Goal: Navigation & Orientation: Understand site structure

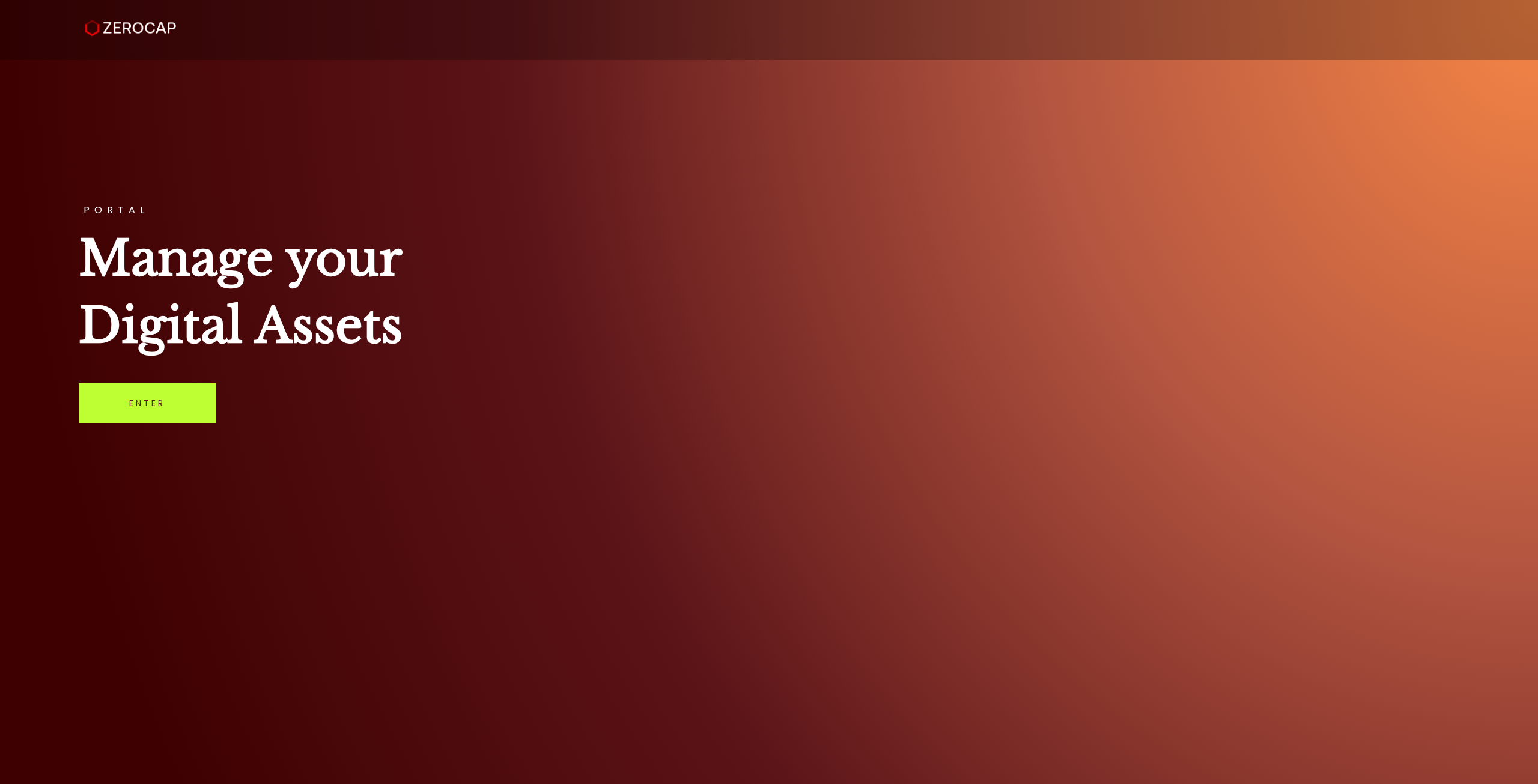
click at [153, 410] on link "Enter" at bounding box center [148, 403] width 138 height 40
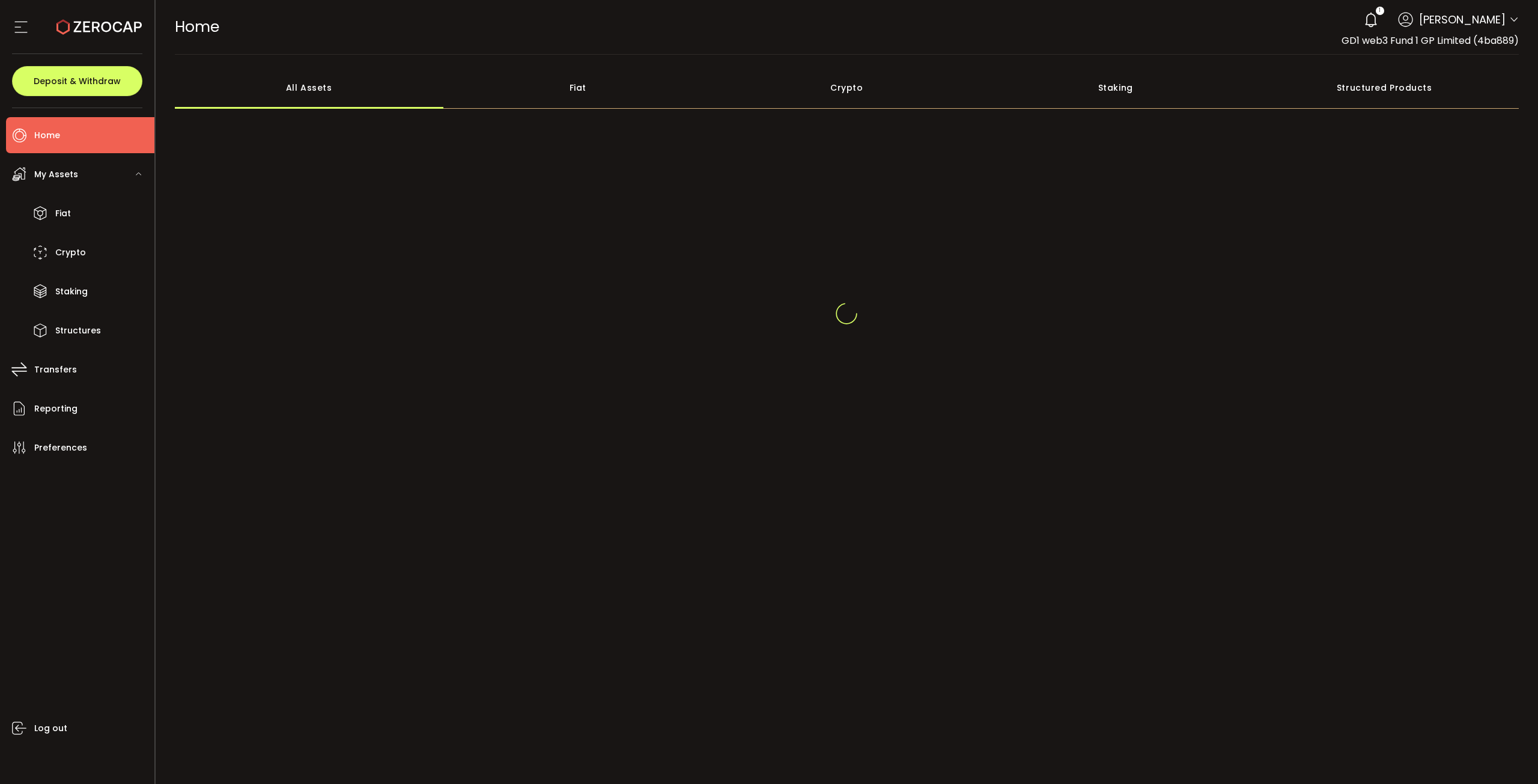
click at [1365, 24] on use at bounding box center [1371, 20] width 11 height 15
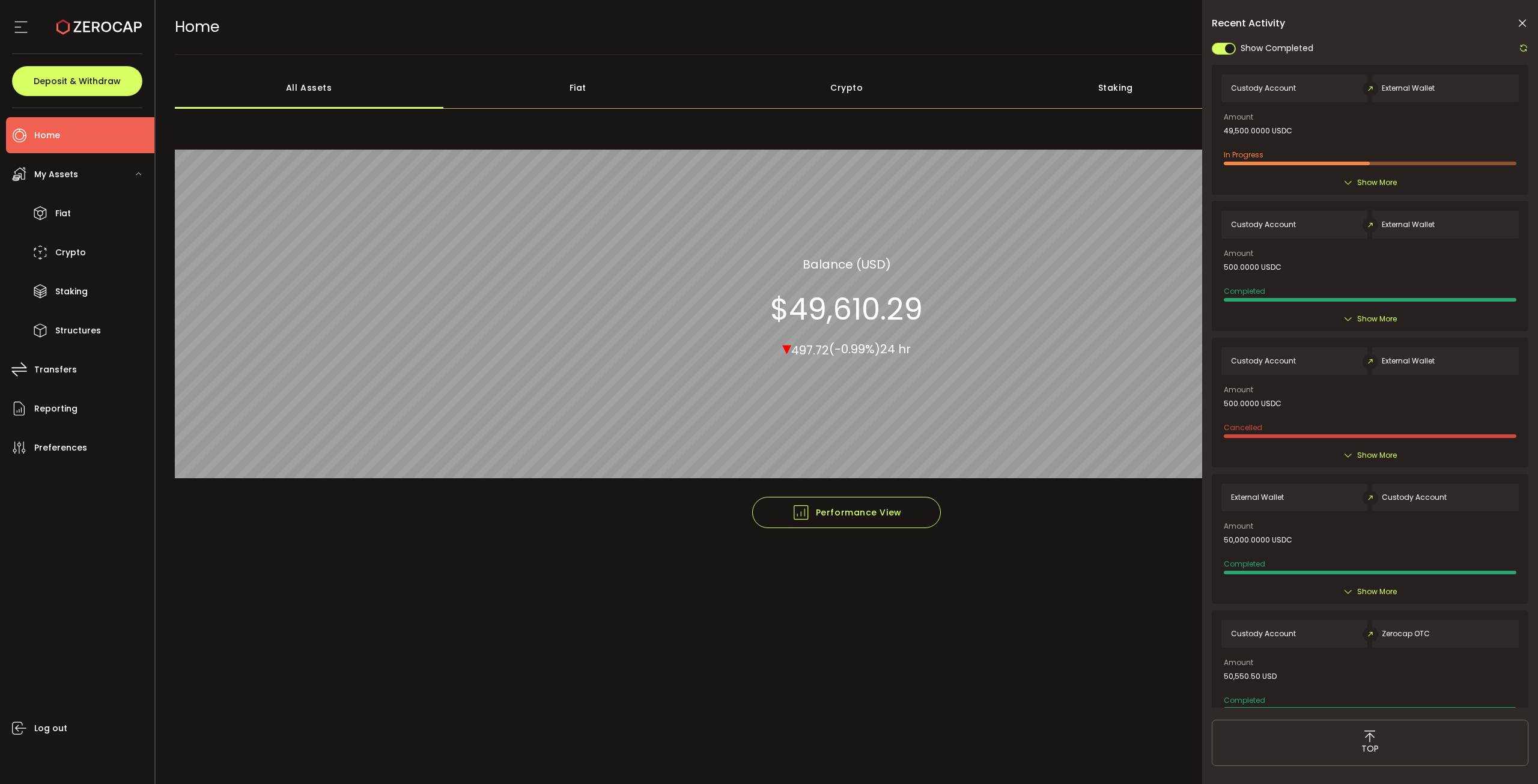
click at [1377, 184] on span "Show More" at bounding box center [1377, 183] width 40 height 12
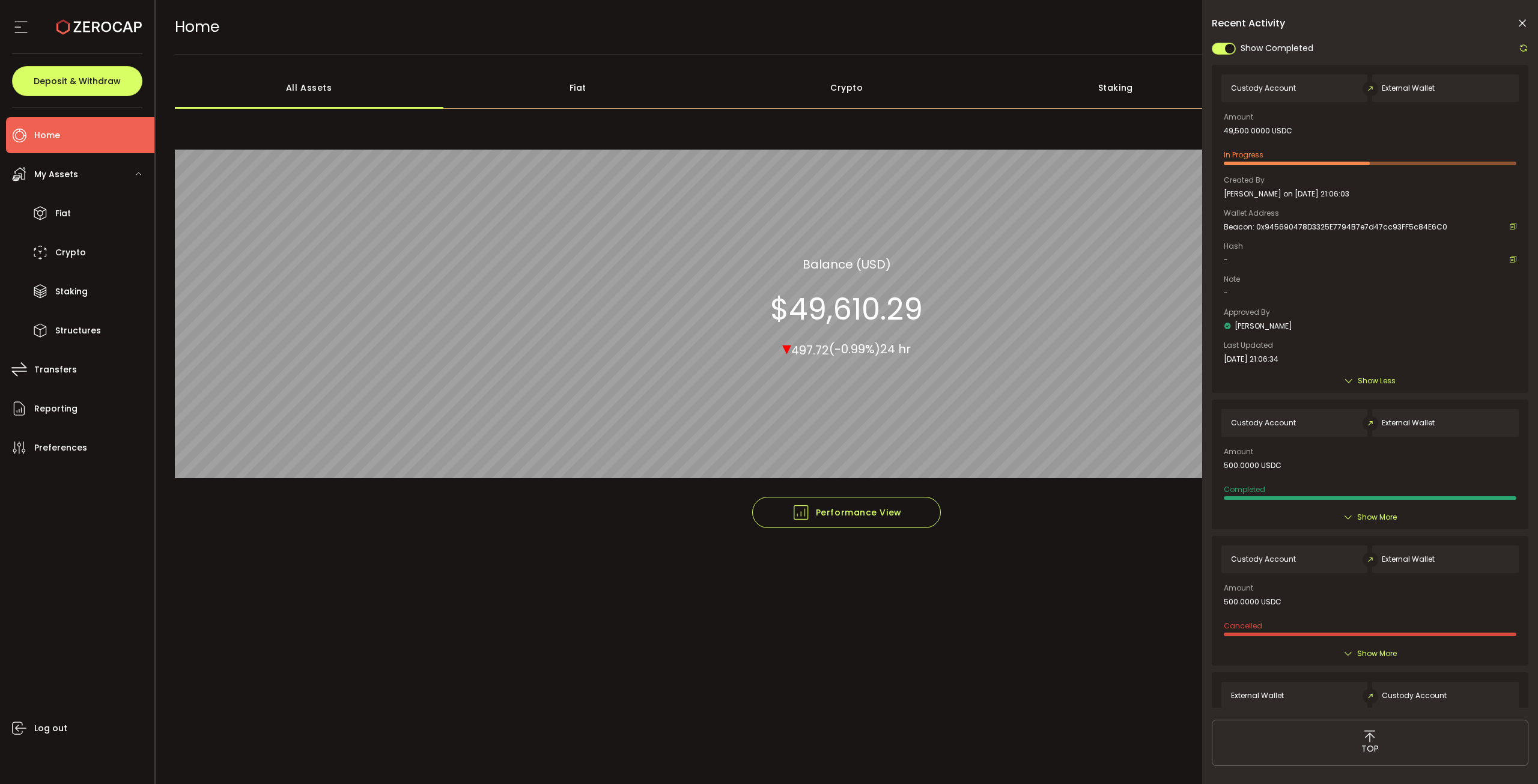
click at [1527, 53] on div at bounding box center [1520, 48] width 15 height 15
click at [1526, 49] on icon at bounding box center [1523, 48] width 10 height 10
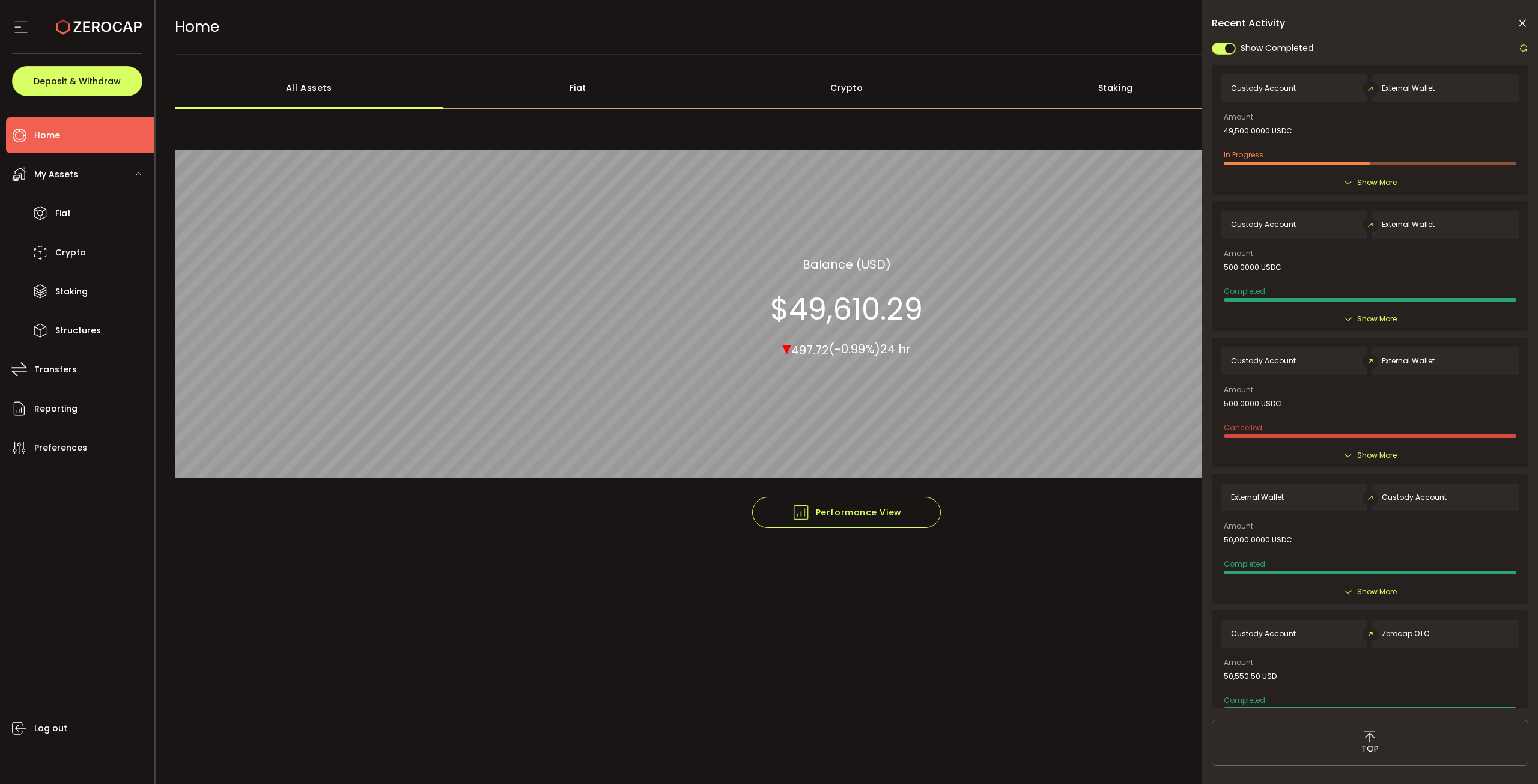
click at [1526, 49] on icon at bounding box center [1523, 48] width 10 height 10
click at [1378, 181] on div "Show Completed Custody Account External Wallet Amount 49,500.0000 USDC In Progr…" at bounding box center [1371, 374] width 316 height 667
click at [1378, 181] on span "Show More" at bounding box center [1377, 183] width 40 height 12
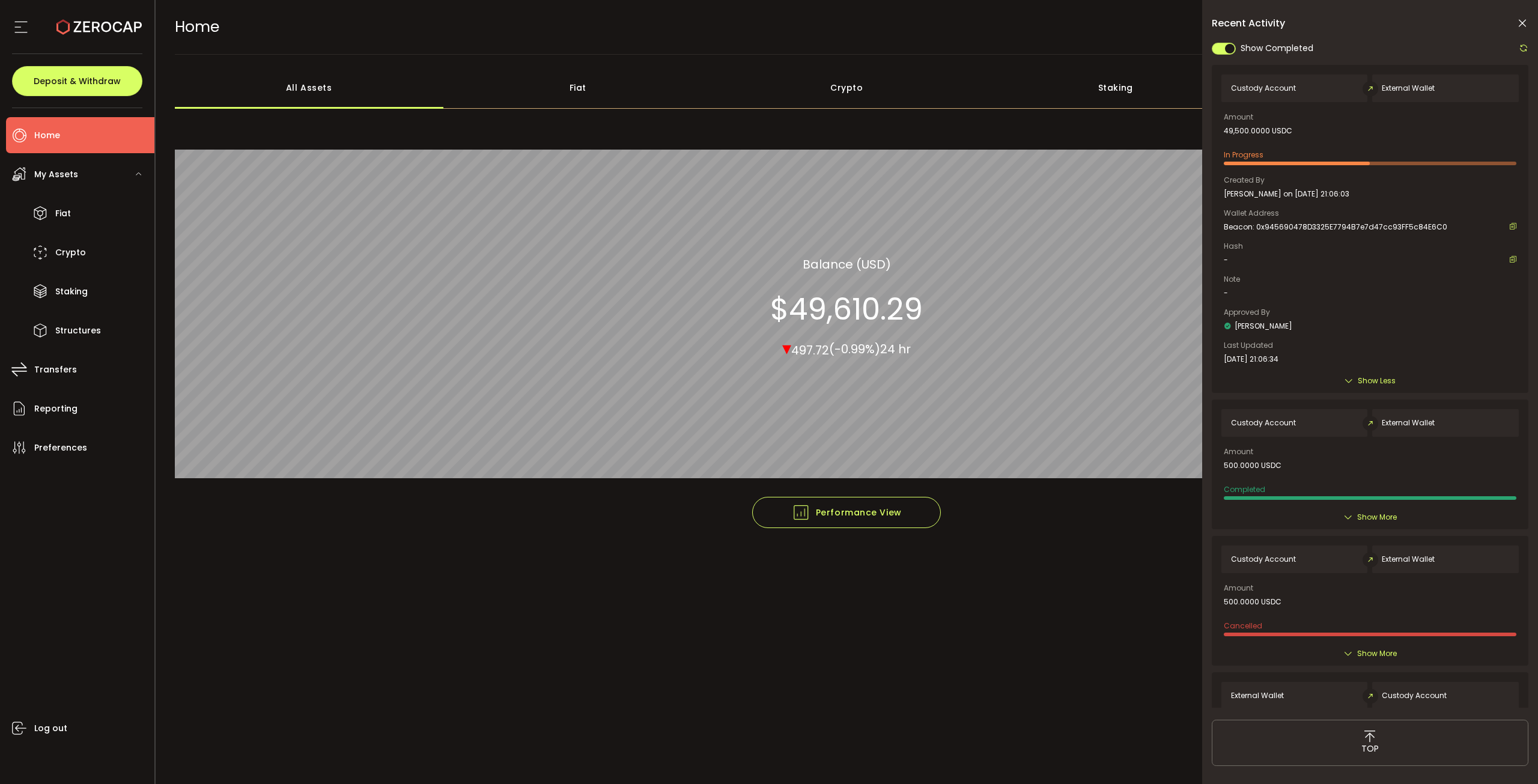
click at [1520, 45] on icon at bounding box center [1523, 48] width 10 height 10
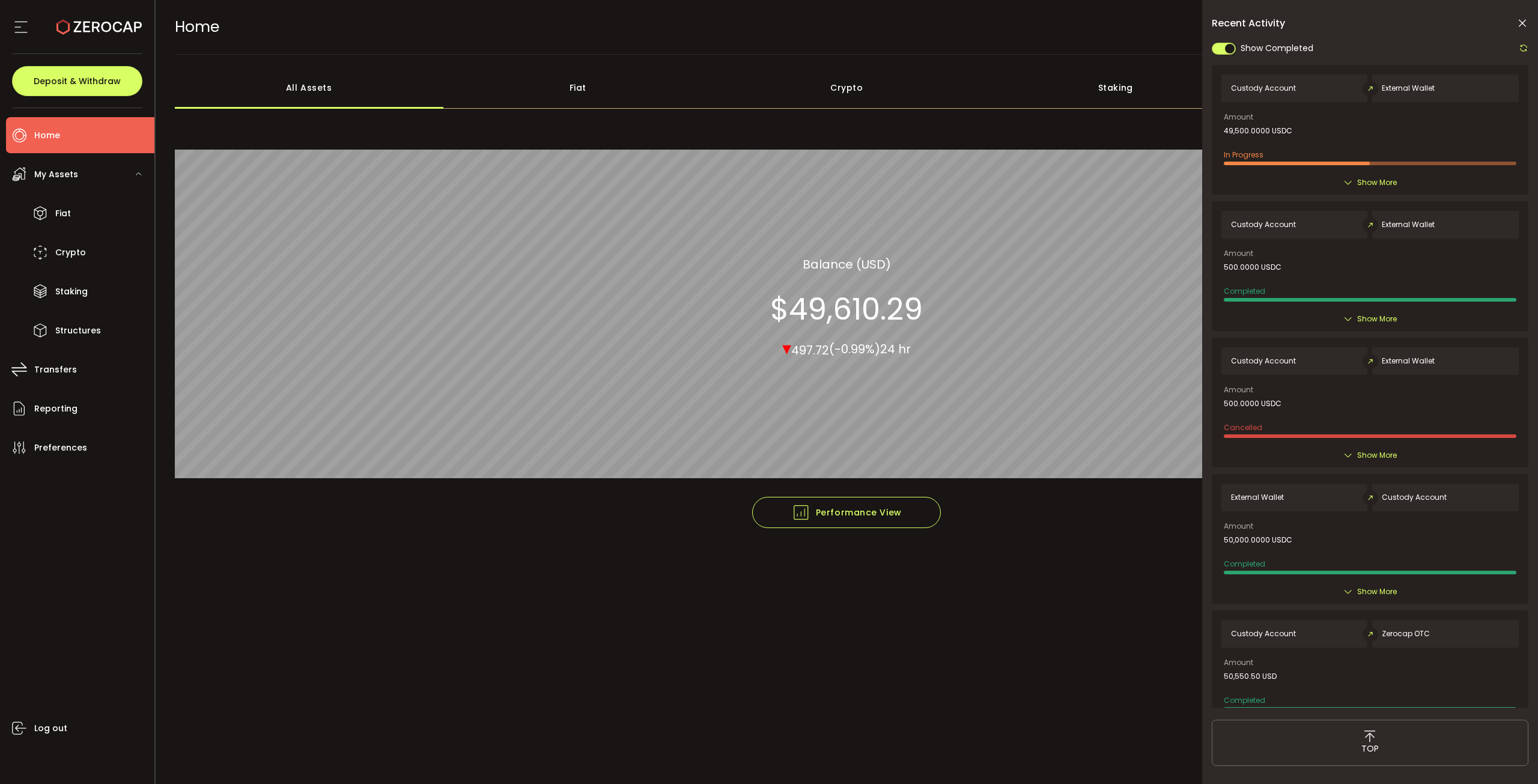
click at [1358, 178] on span "Show More" at bounding box center [1377, 183] width 40 height 12
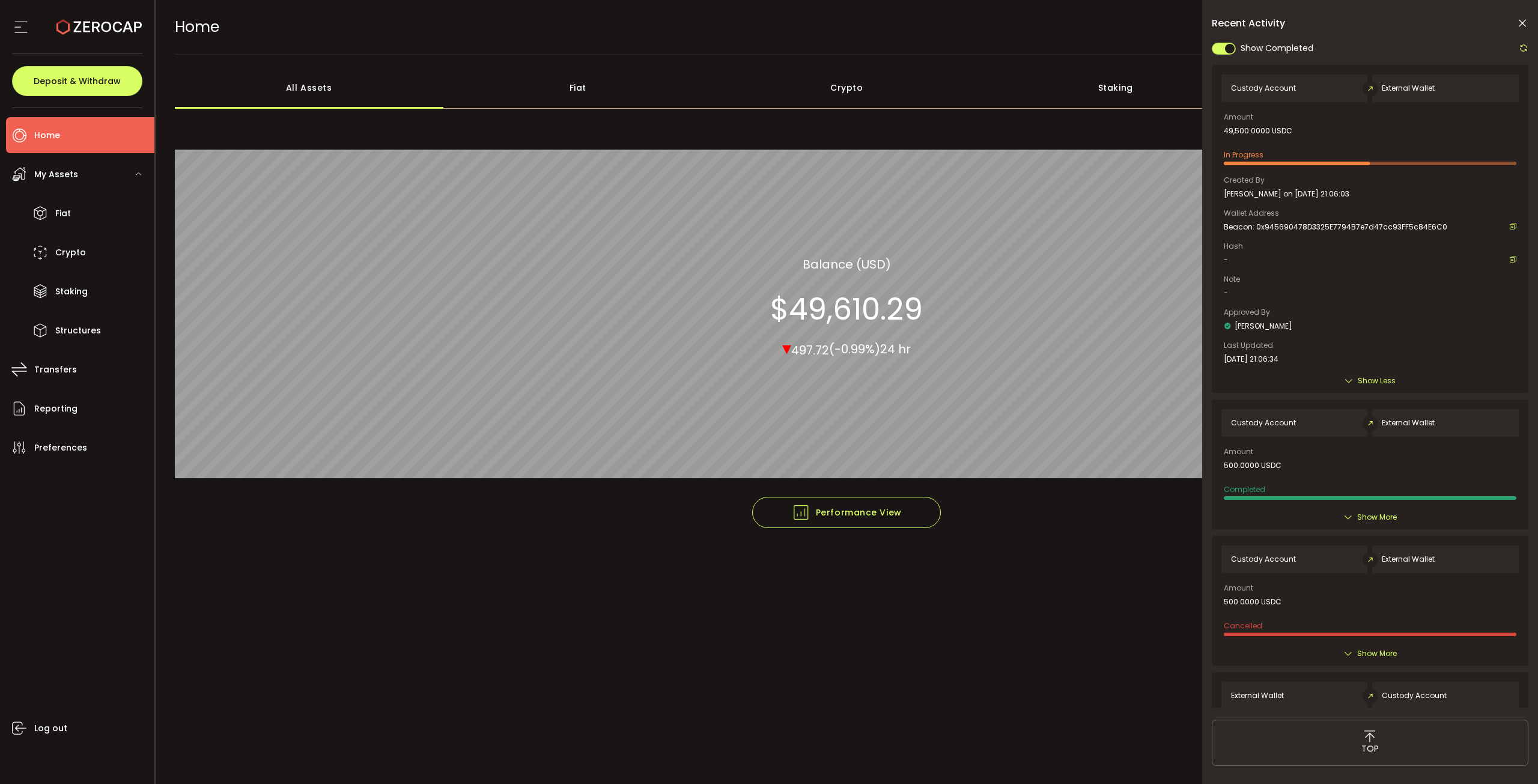
click at [1527, 53] on icon at bounding box center [1523, 48] width 10 height 10
